Goal: Task Accomplishment & Management: Complete application form

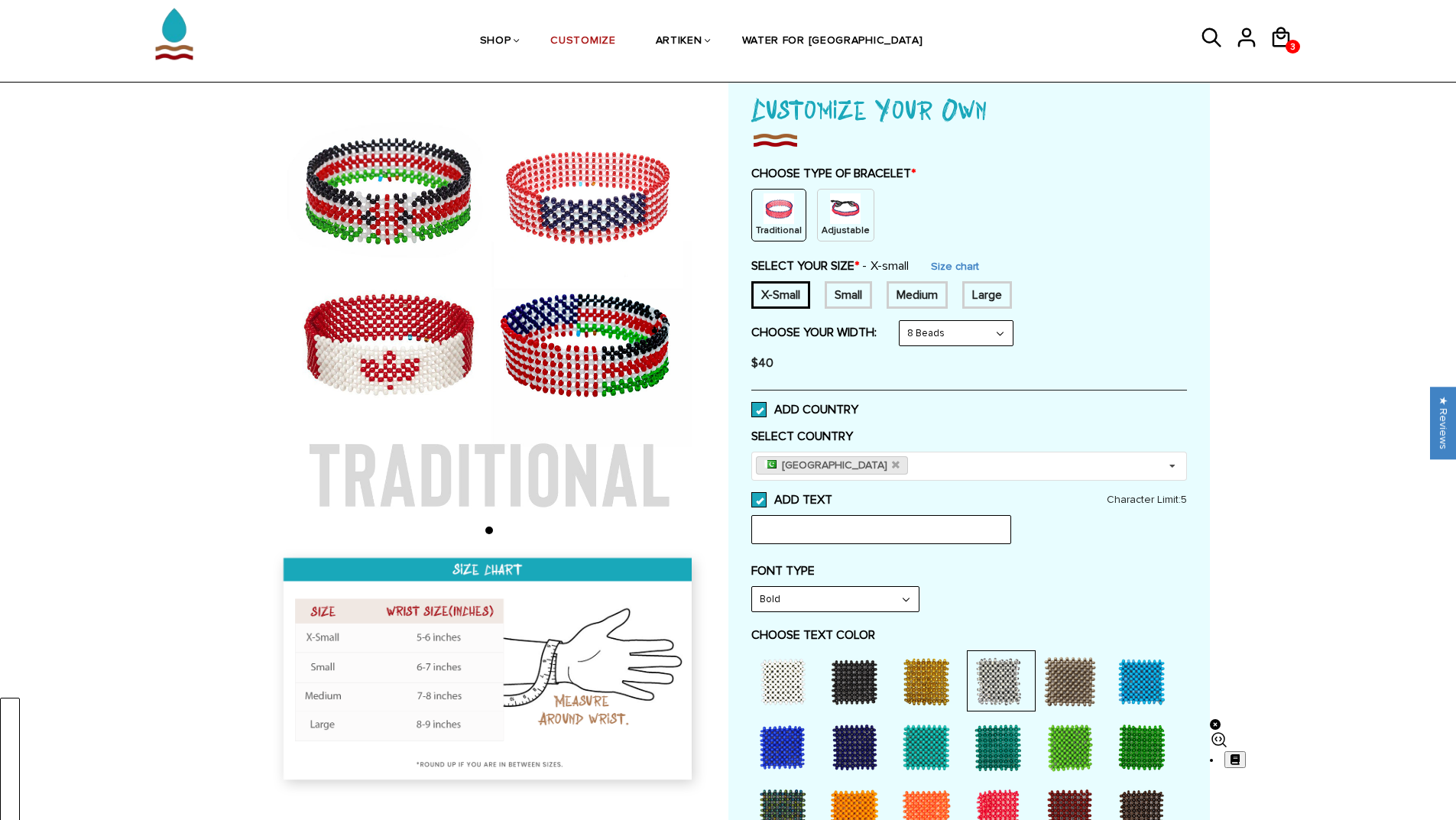
scroll to position [76, 0]
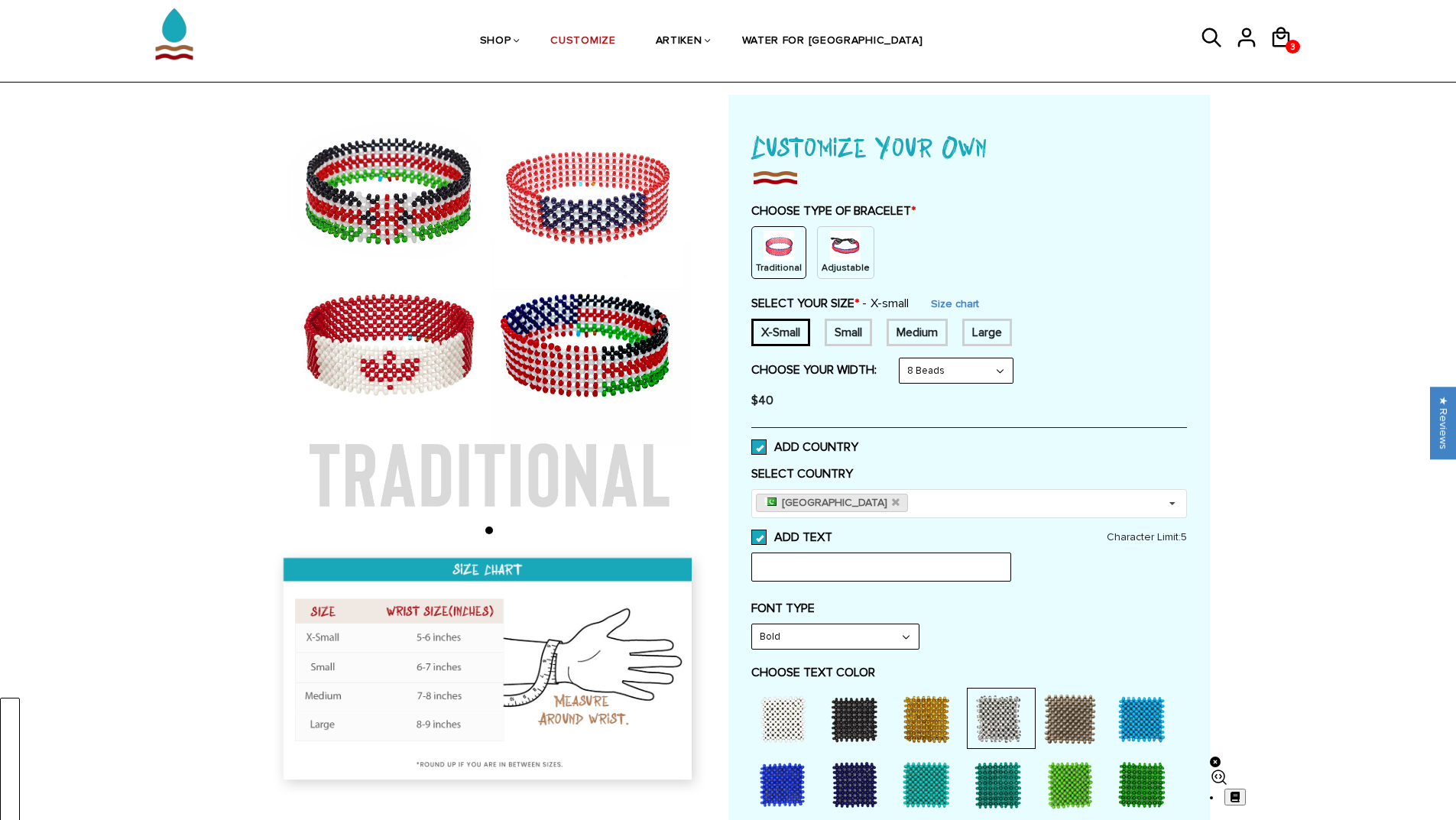
click at [771, 539] on label "ADD TEXT" at bounding box center [969, 537] width 436 height 15
click at [833, 532] on input "ADD TEXT" at bounding box center [833, 532] width 0 height 0
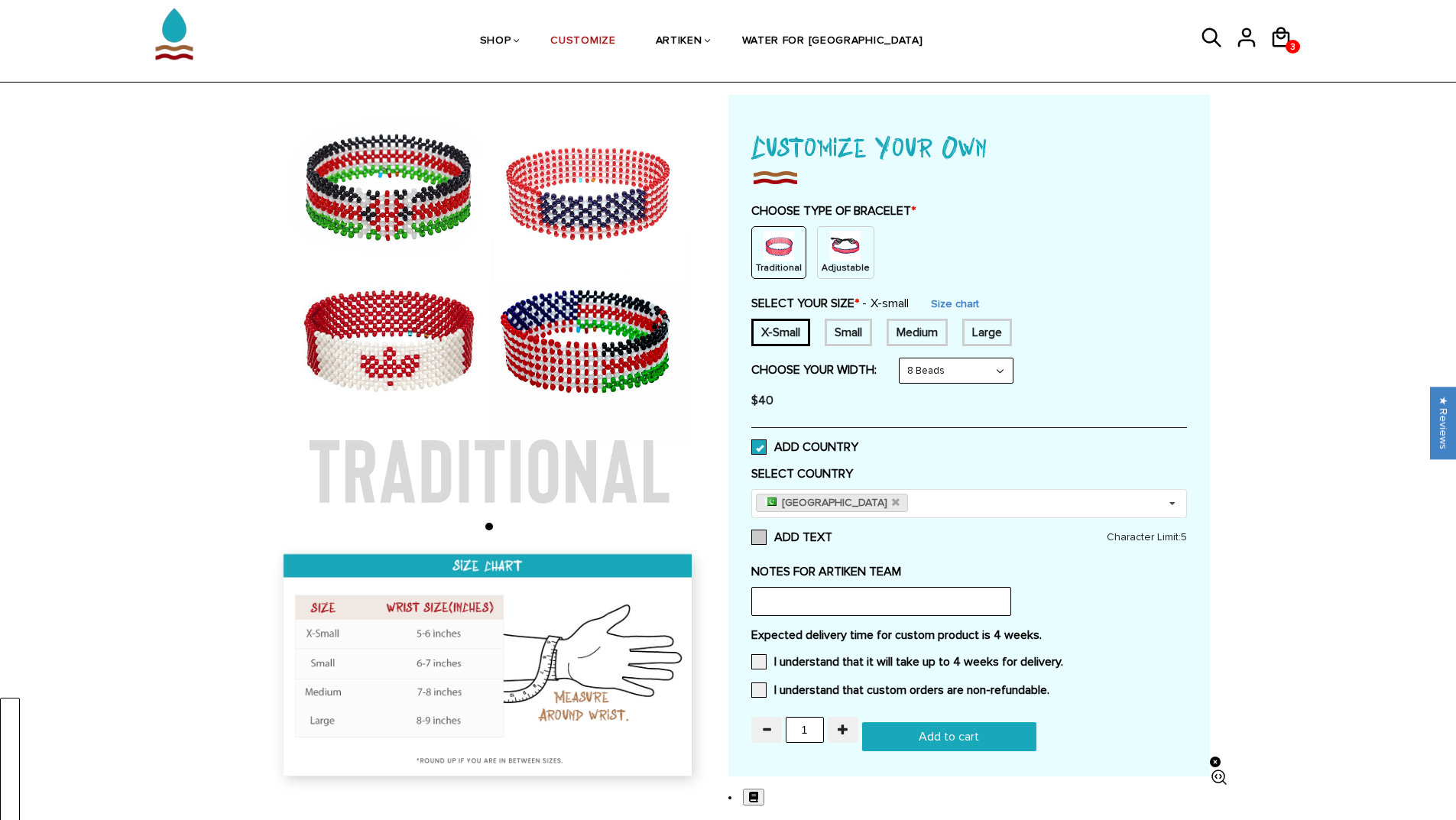
click at [769, 539] on label "ADD TEXT" at bounding box center [969, 537] width 436 height 15
click at [0, 0] on input "ADD TEXT" at bounding box center [0, 0] width 0 height 0
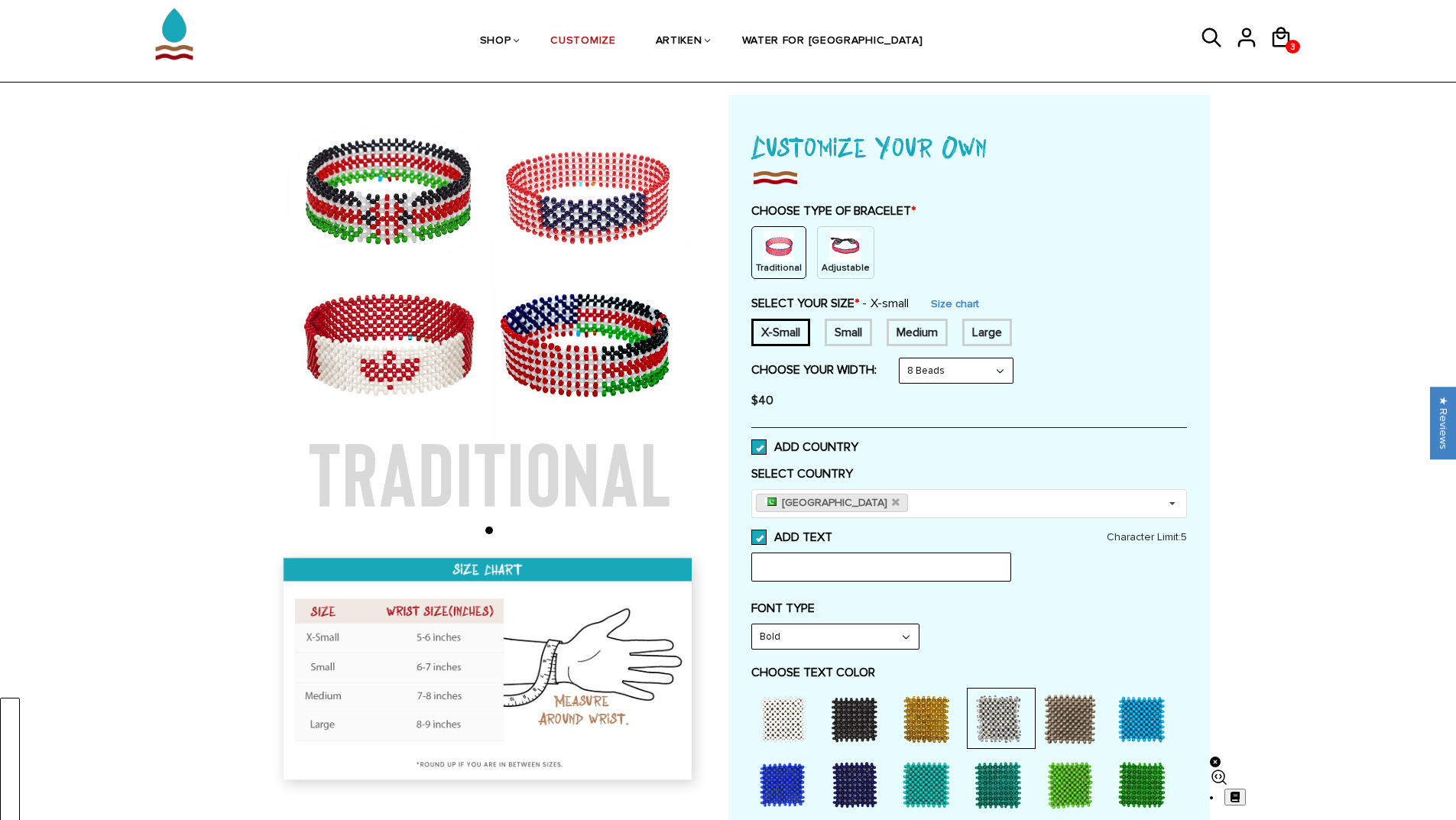
click at [769, 539] on label "ADD TEXT" at bounding box center [969, 537] width 436 height 15
click at [833, 532] on input "ADD TEXT" at bounding box center [833, 532] width 0 height 0
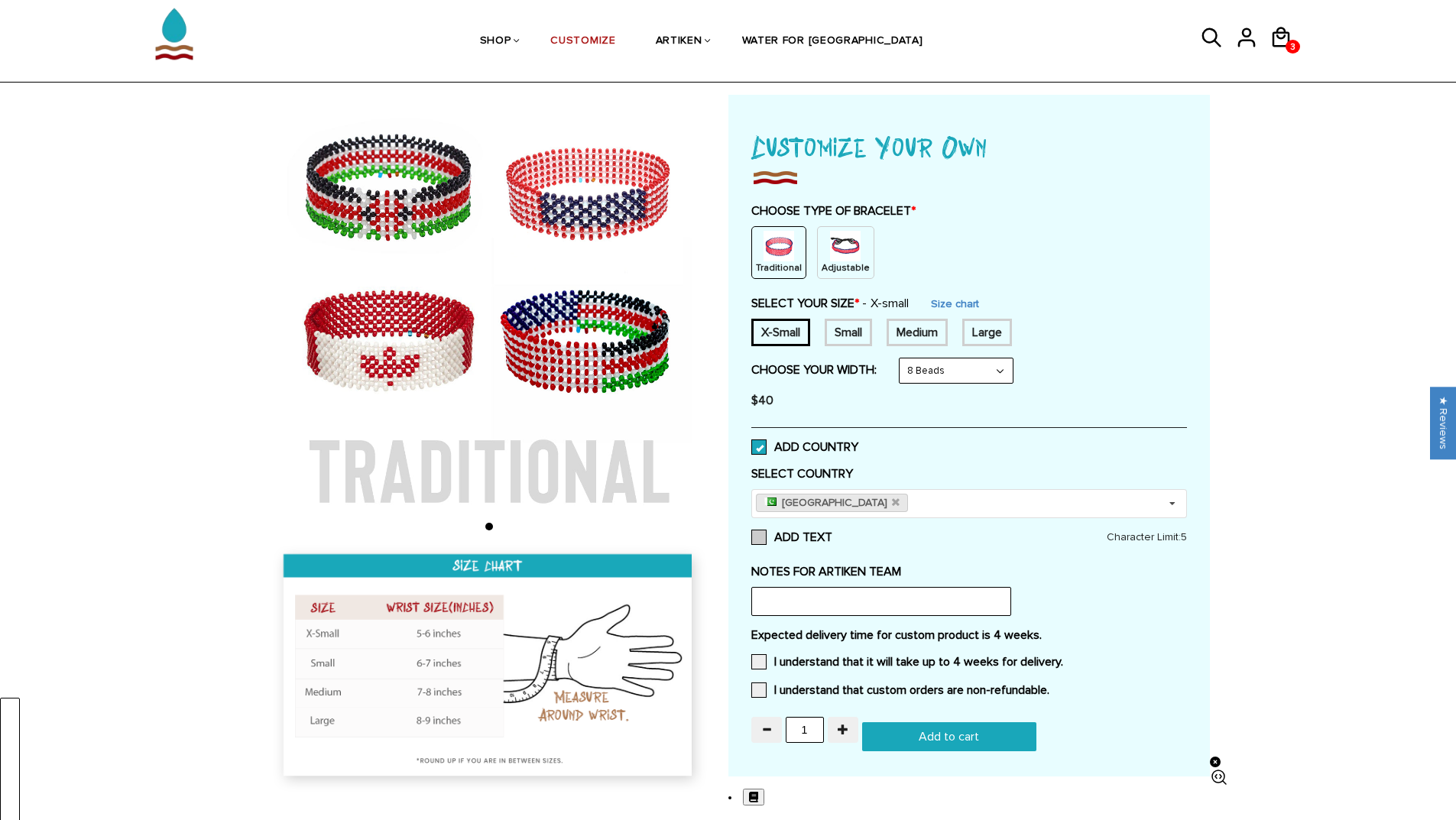
click at [769, 539] on label "ADD TEXT" at bounding box center [969, 537] width 436 height 15
click at [0, 0] on input "ADD TEXT" at bounding box center [0, 0] width 0 height 0
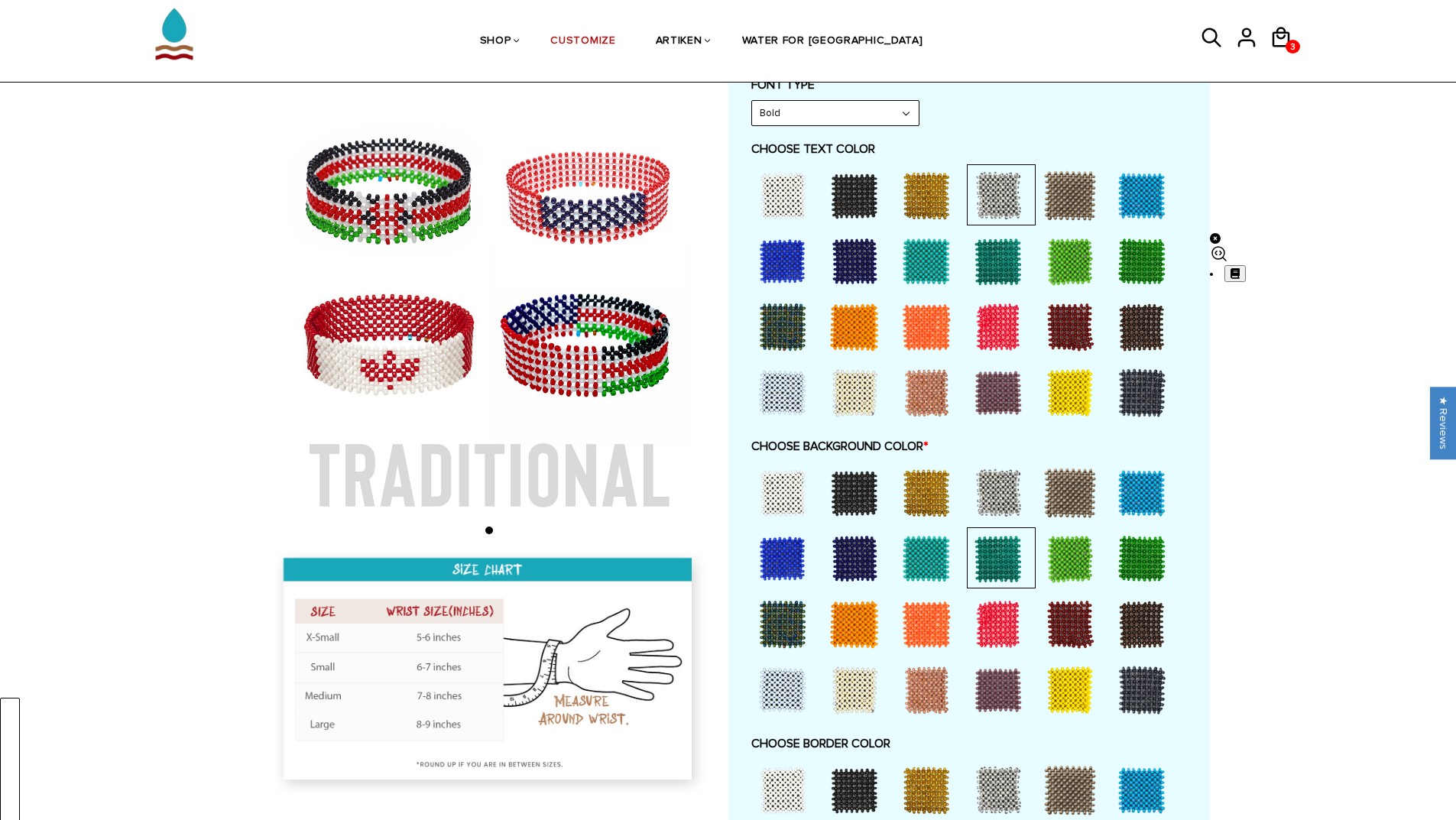
scroll to position [382, 0]
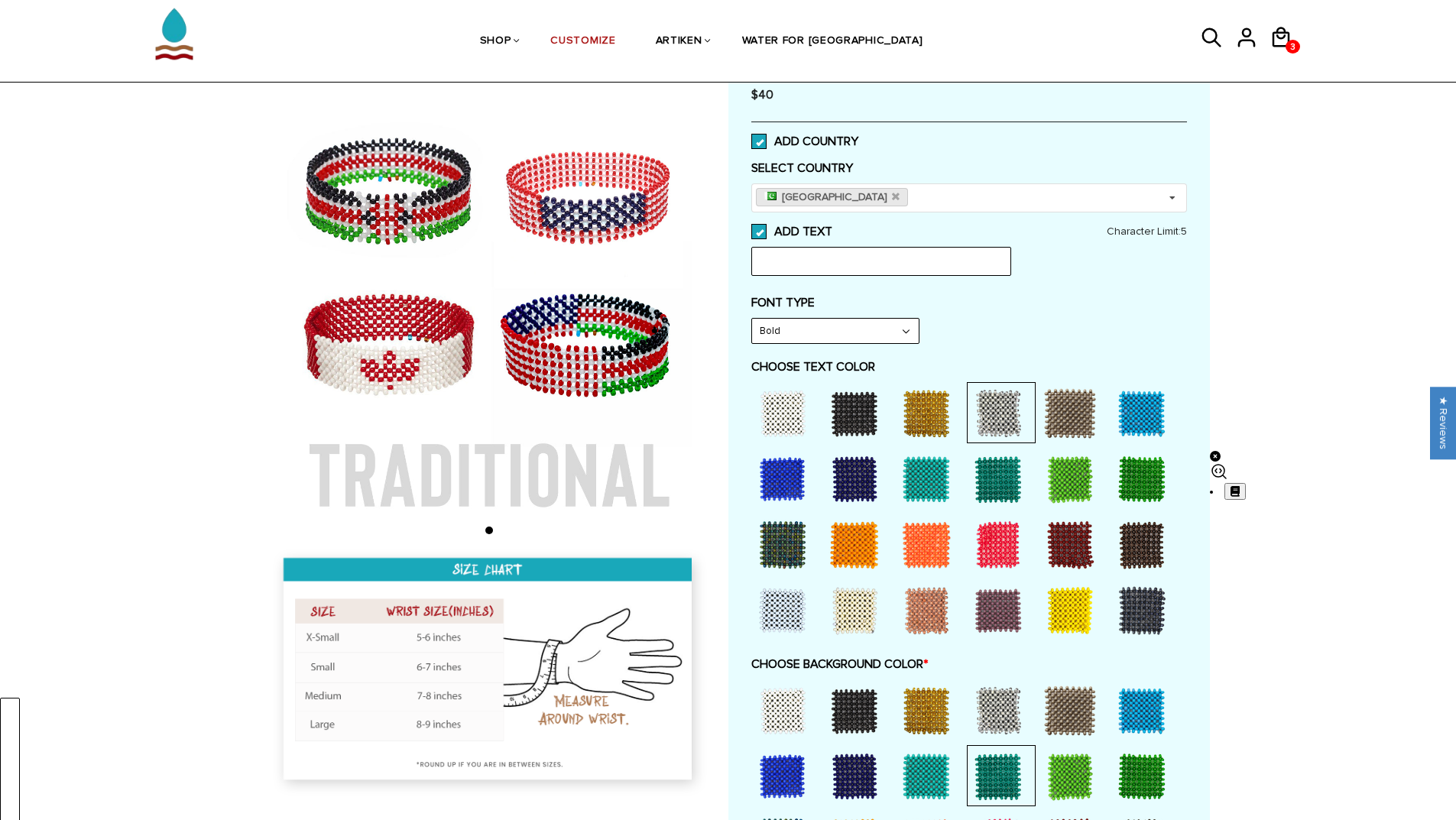
click at [766, 232] on span at bounding box center [758, 231] width 15 height 15
click at [833, 227] on input "ADD TEXT" at bounding box center [833, 227] width 0 height 0
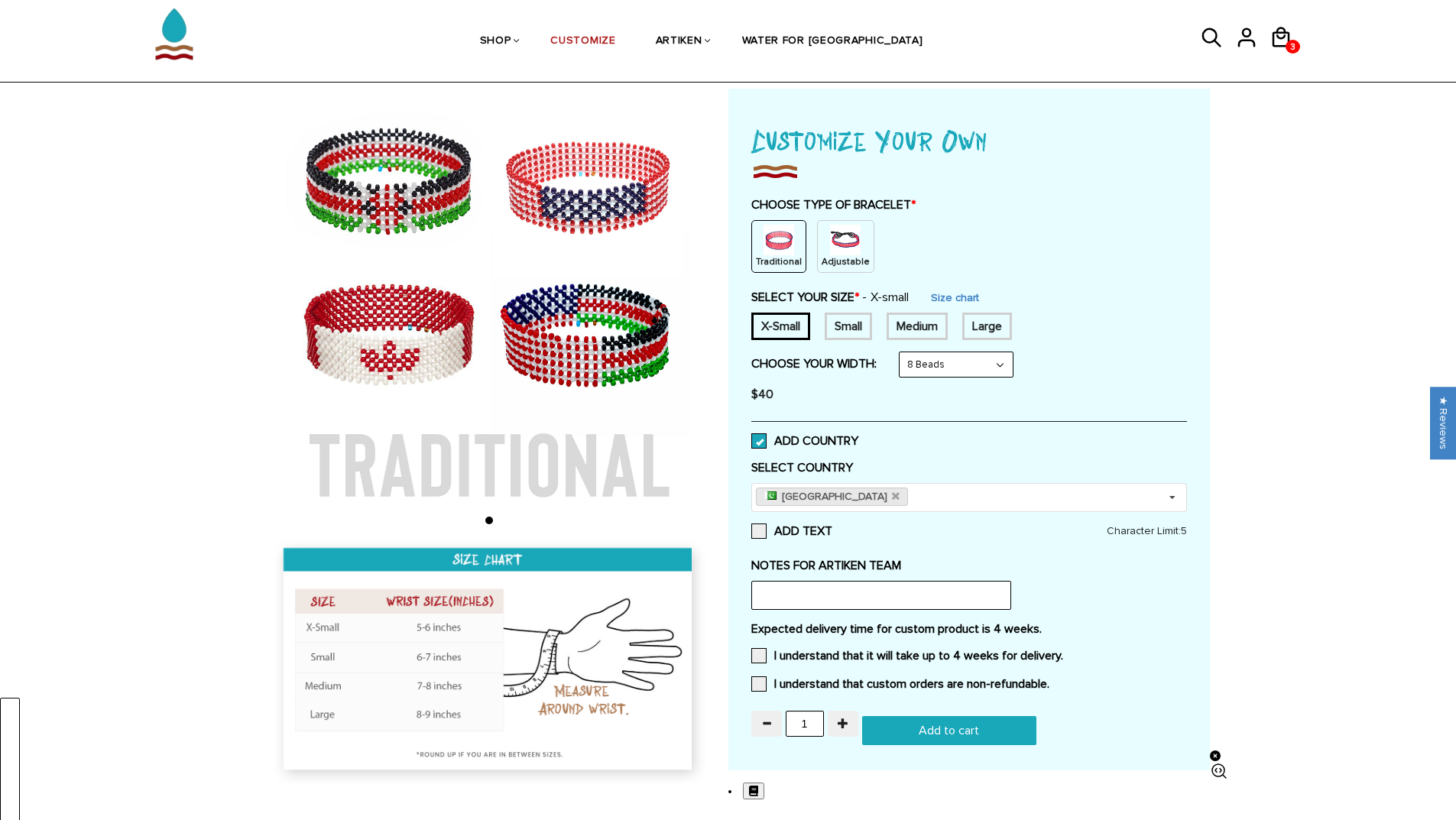
scroll to position [76, 0]
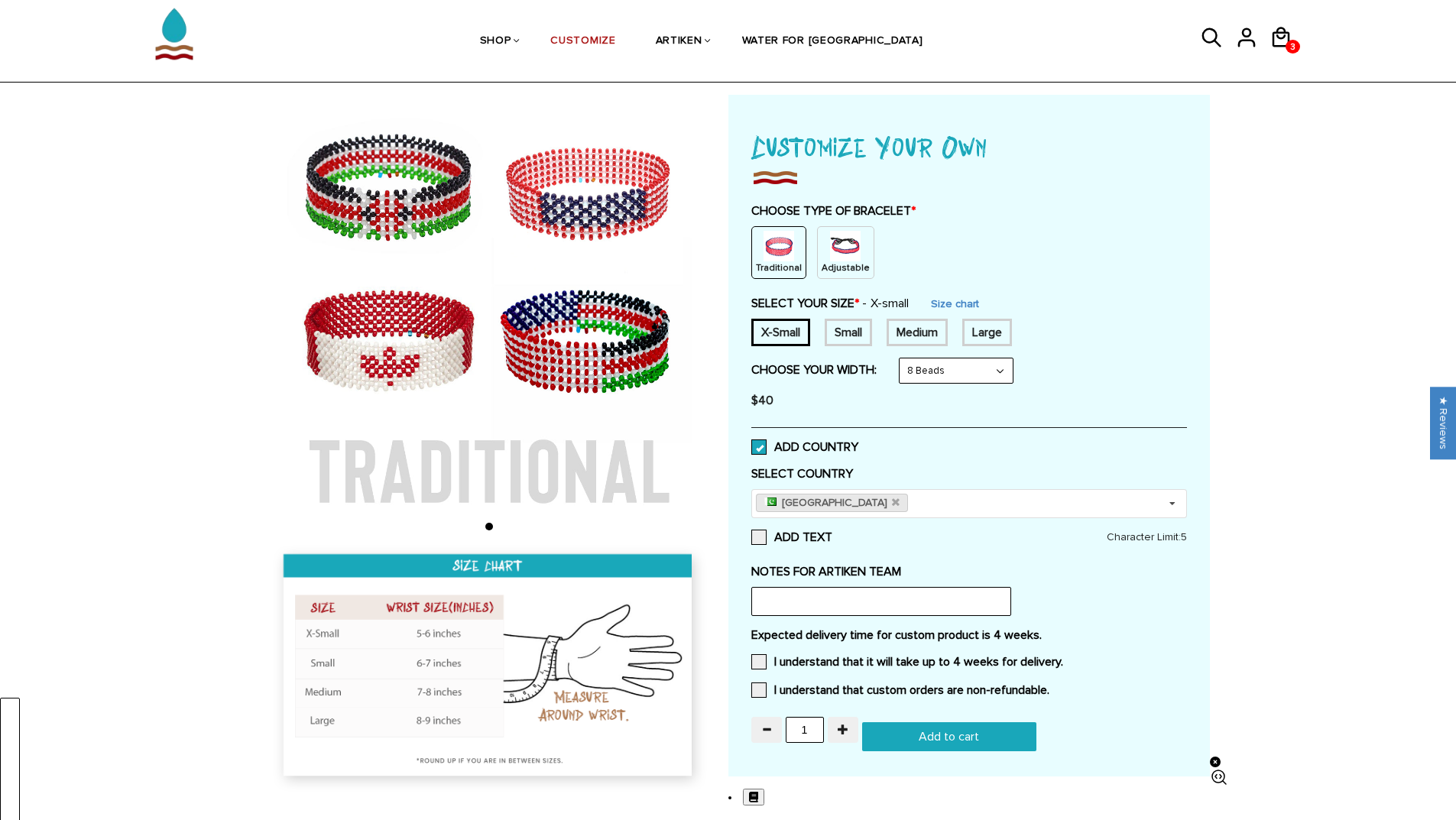
click at [766, 437] on div "ADD COUNTRY" at bounding box center [969, 446] width 436 height 39
click at [763, 448] on span at bounding box center [758, 446] width 15 height 15
click at [858, 443] on input "ADD COUNTRY" at bounding box center [858, 443] width 0 height 0
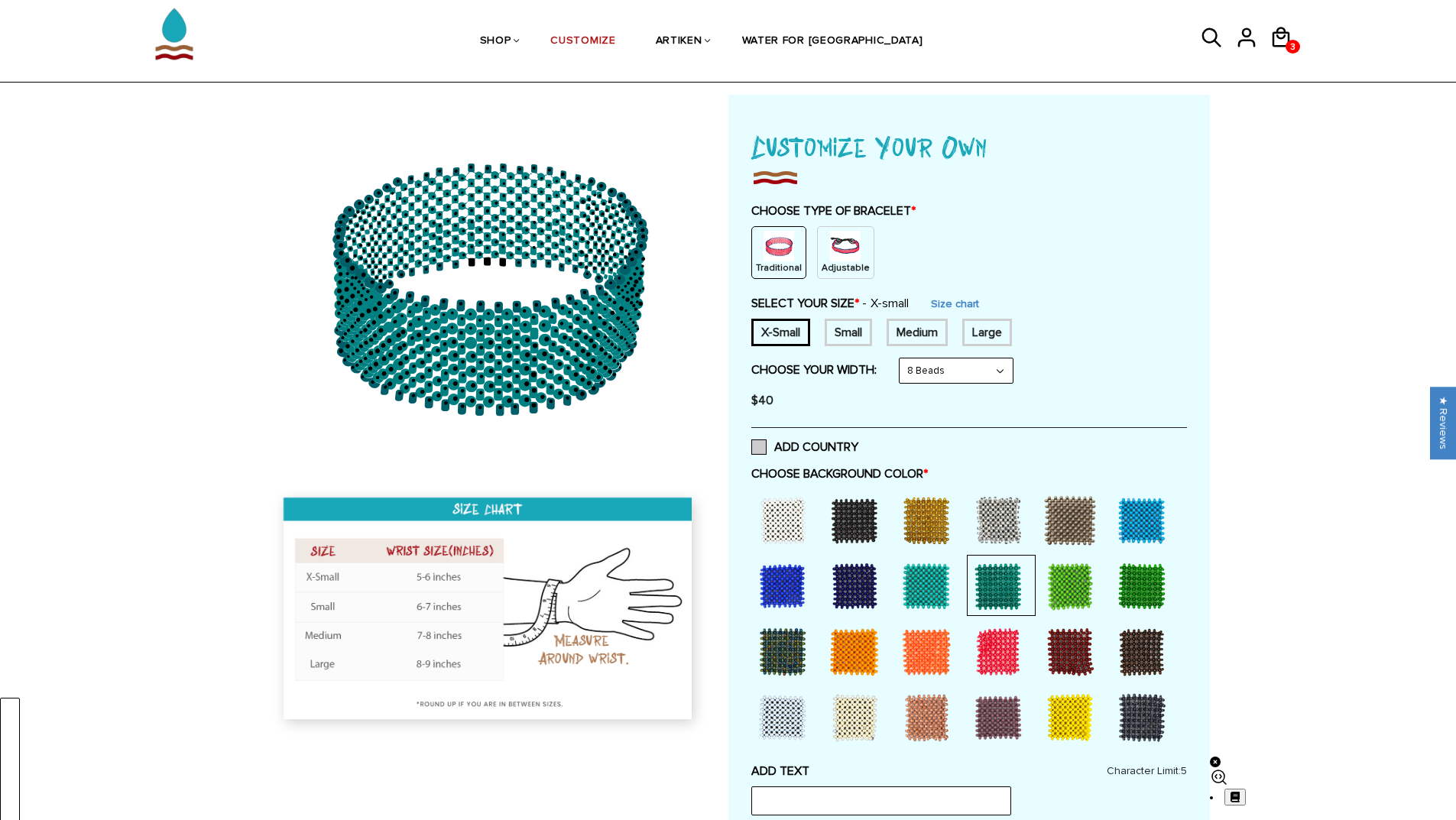
click at [756, 451] on span at bounding box center [758, 446] width 15 height 15
click at [858, 443] on input "ADD COUNTRY" at bounding box center [858, 443] width 0 height 0
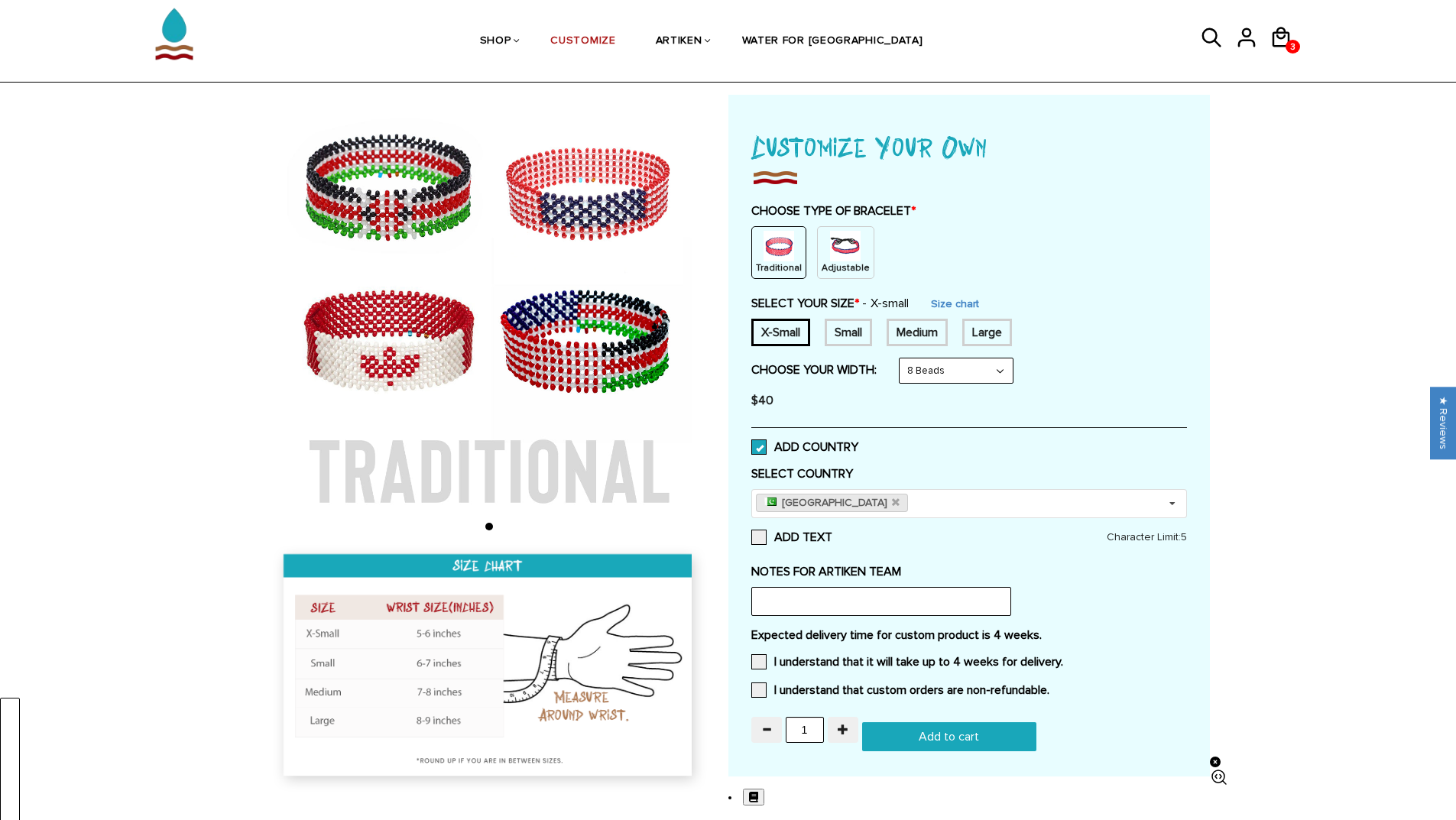
click at [756, 451] on span at bounding box center [758, 446] width 15 height 15
click at [858, 443] on input "ADD COUNTRY" at bounding box center [858, 443] width 0 height 0
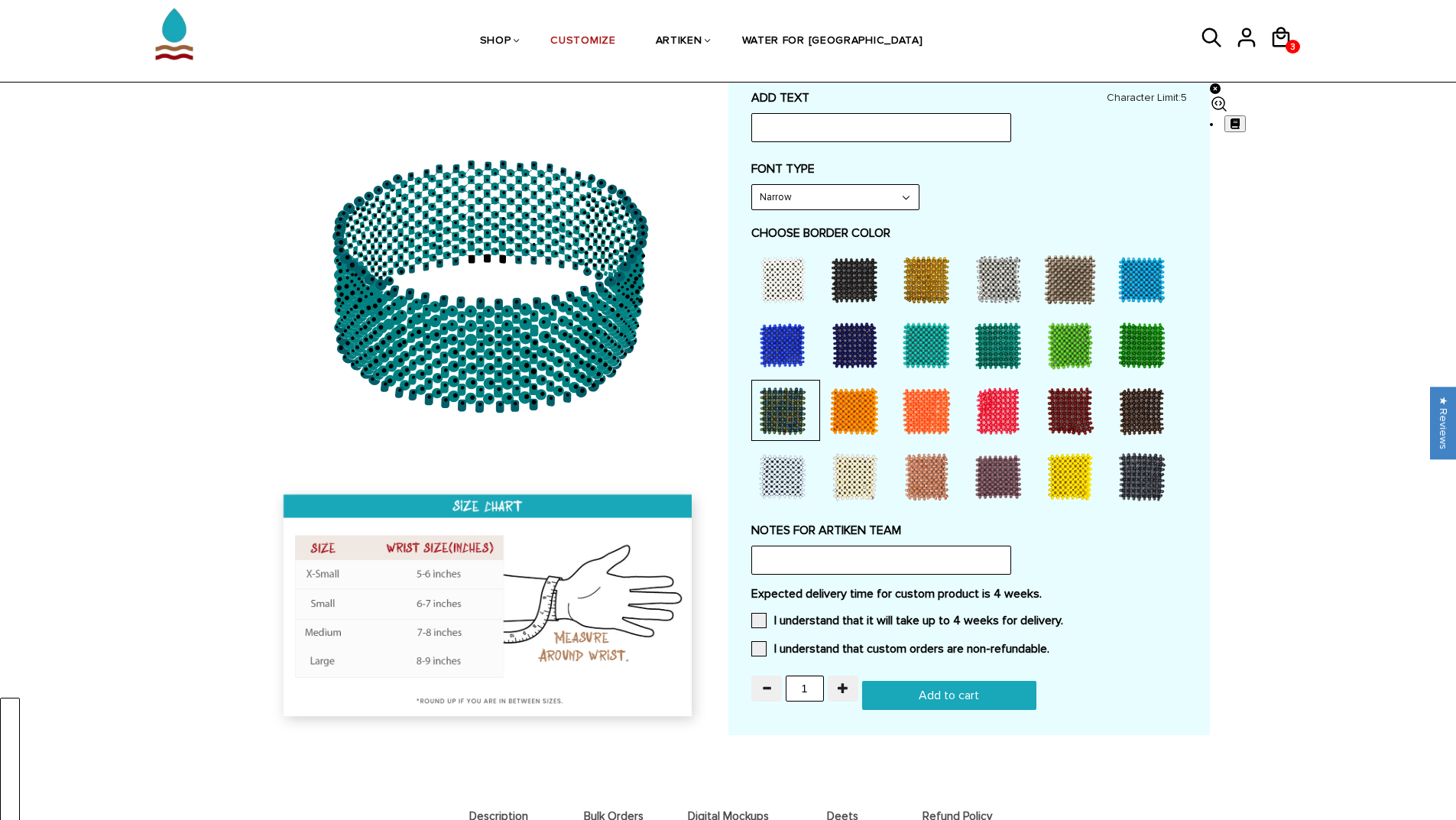
scroll to position [764, 0]
